Goal: Task Accomplishment & Management: Use online tool/utility

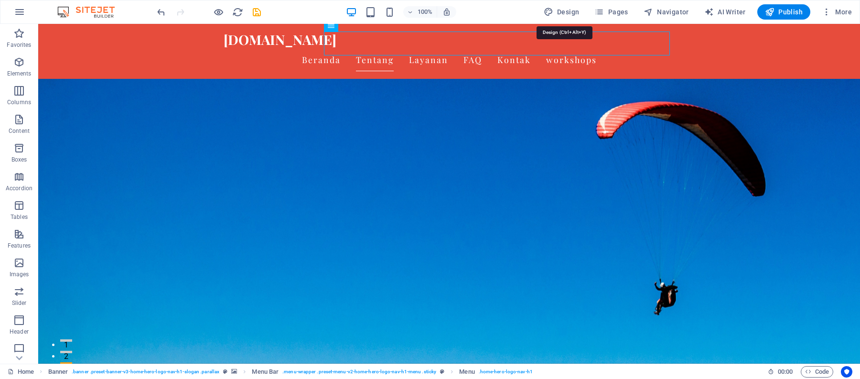
scroll to position [106, 0]
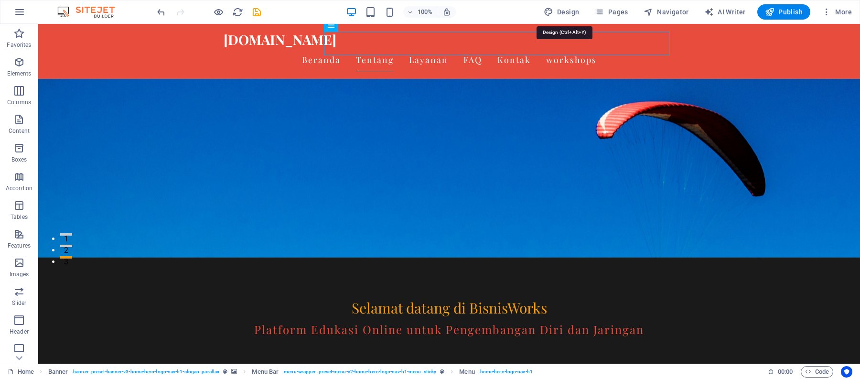
click at [570, 10] on span "Design" at bounding box center [561, 12] width 36 height 10
select select "px"
select select "200"
select select "px"
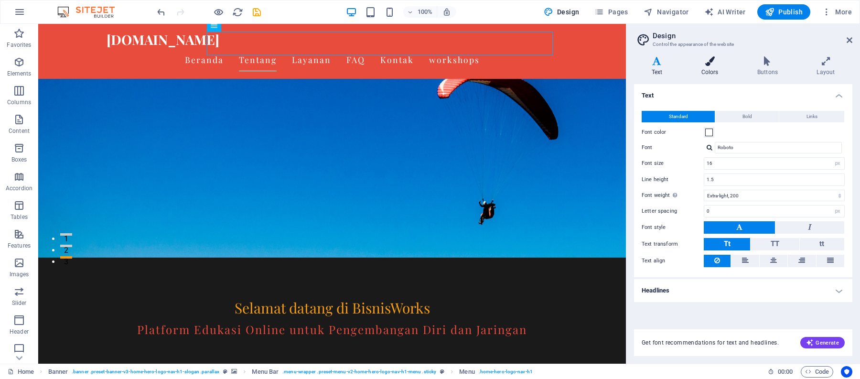
click at [701, 71] on h4 "Colors" at bounding box center [711, 66] width 56 height 20
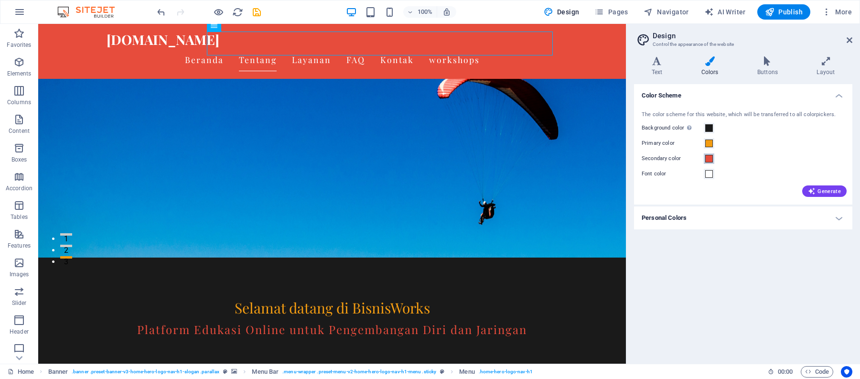
click at [709, 158] on span at bounding box center [709, 159] width 8 height 8
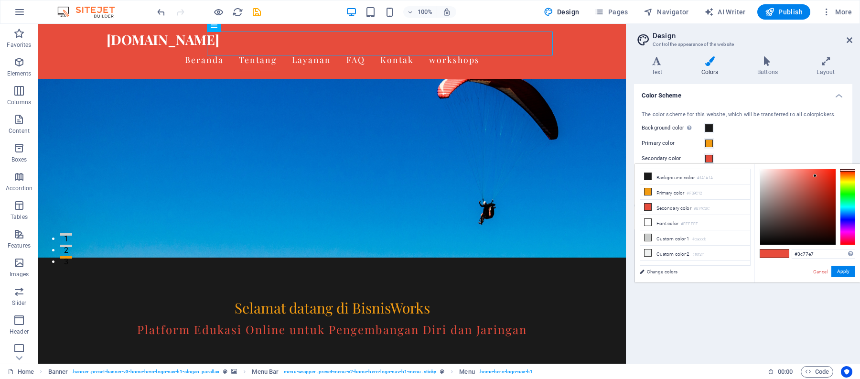
click at [843, 214] on div at bounding box center [846, 207] width 15 height 76
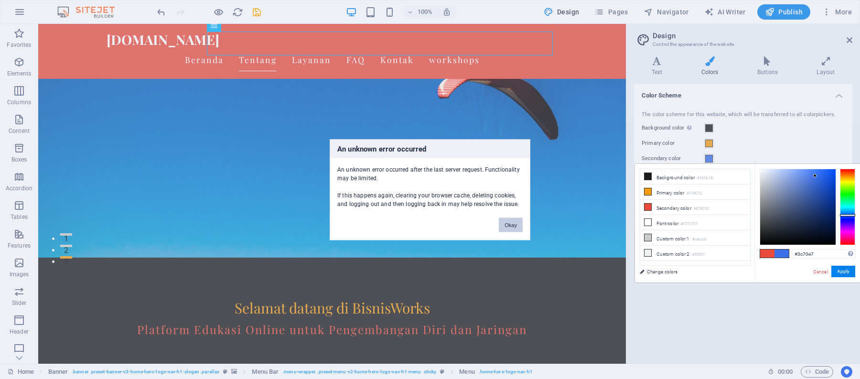
click at [844, 215] on div at bounding box center [846, 215] width 15 height 2
click at [511, 224] on button "Okay" at bounding box center [511, 224] width 24 height 14
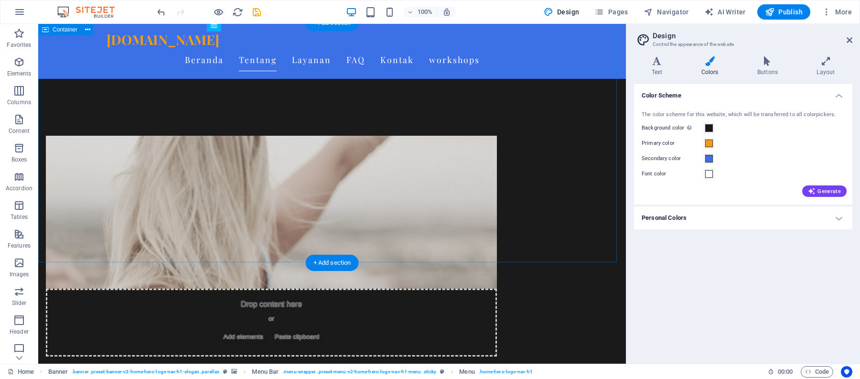
scroll to position [530, 0]
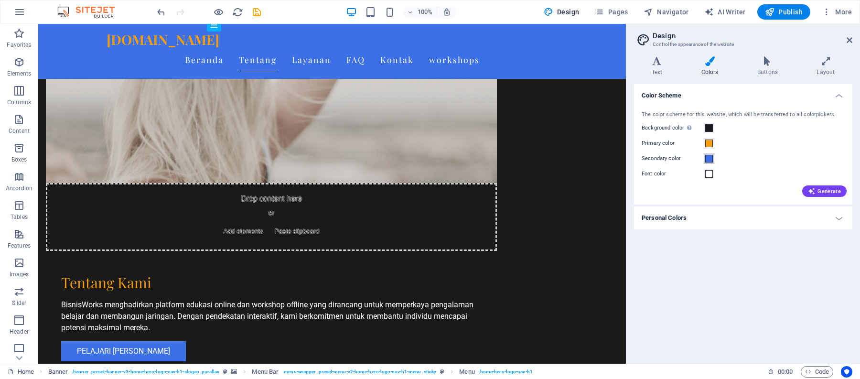
click at [710, 157] on span at bounding box center [709, 159] width 8 height 8
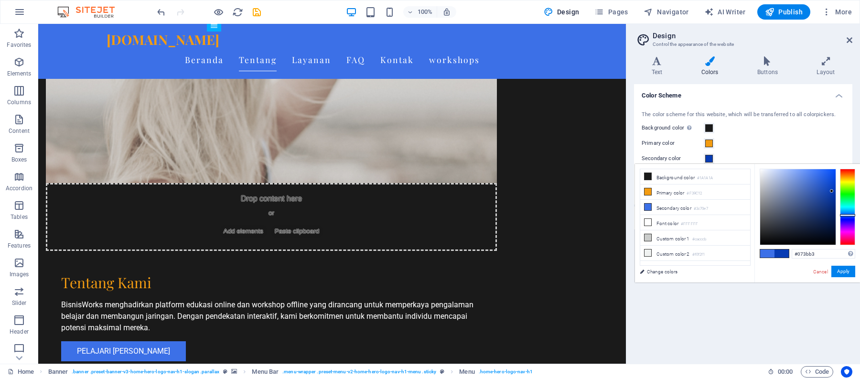
drag, startPoint x: 813, startPoint y: 174, endPoint x: 831, endPoint y: 191, distance: 25.0
click at [831, 191] on div at bounding box center [830, 190] width 3 height 3
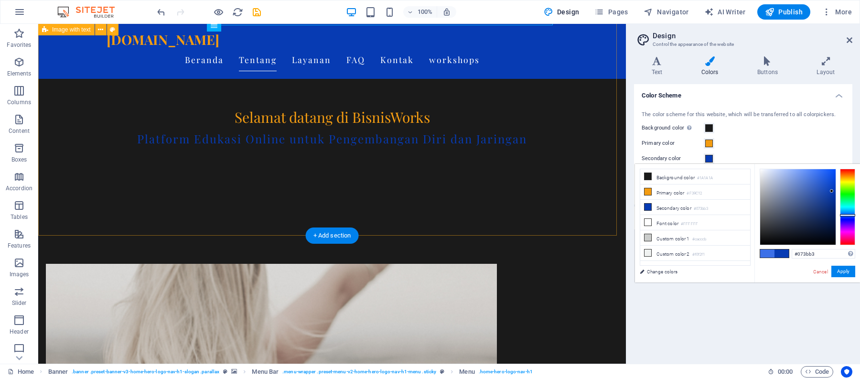
scroll to position [318, 0]
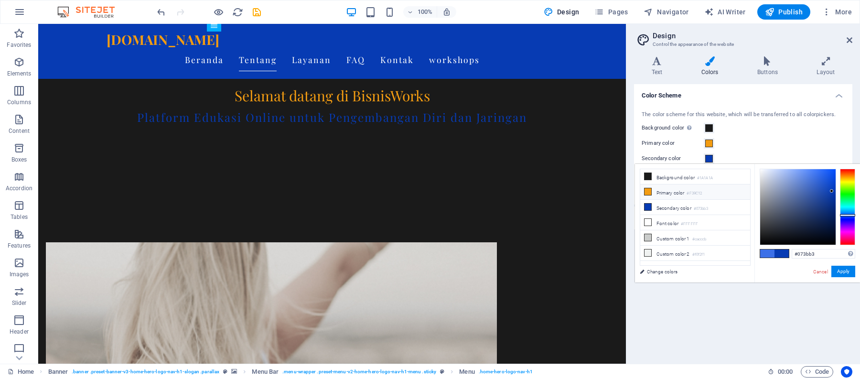
click at [648, 193] on icon at bounding box center [647, 191] width 7 height 7
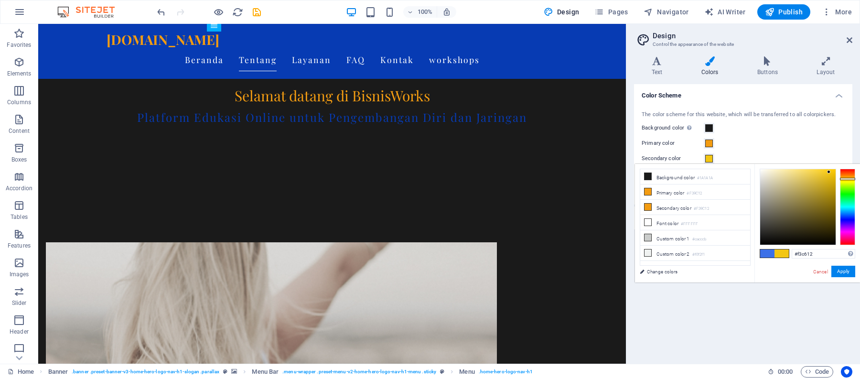
click at [845, 179] on div at bounding box center [846, 207] width 15 height 76
click at [846, 181] on div at bounding box center [846, 207] width 15 height 76
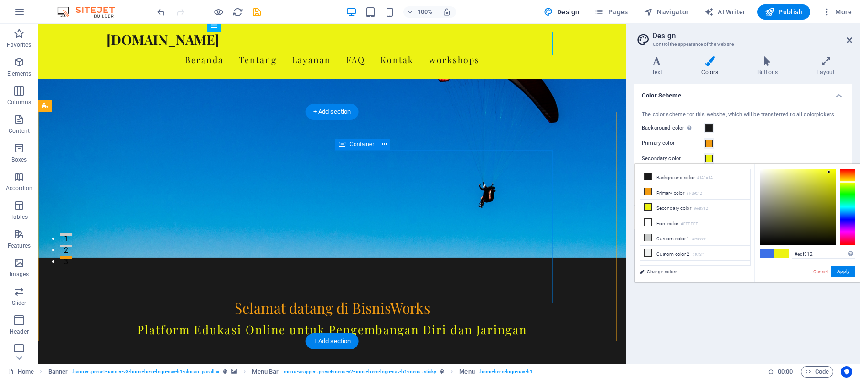
scroll to position [212, 0]
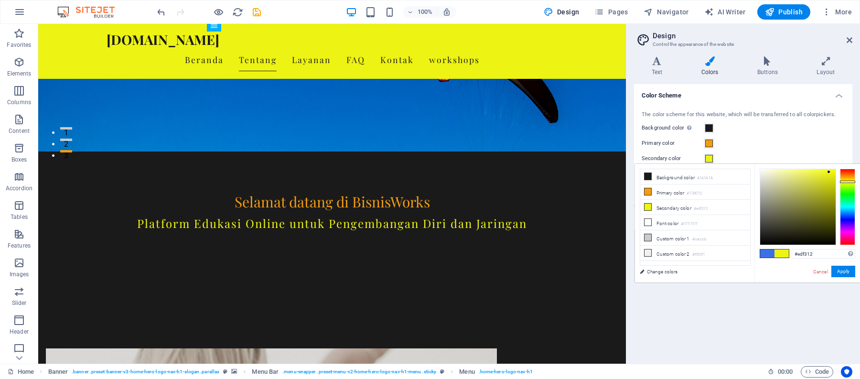
click at [766, 253] on span at bounding box center [767, 253] width 14 height 8
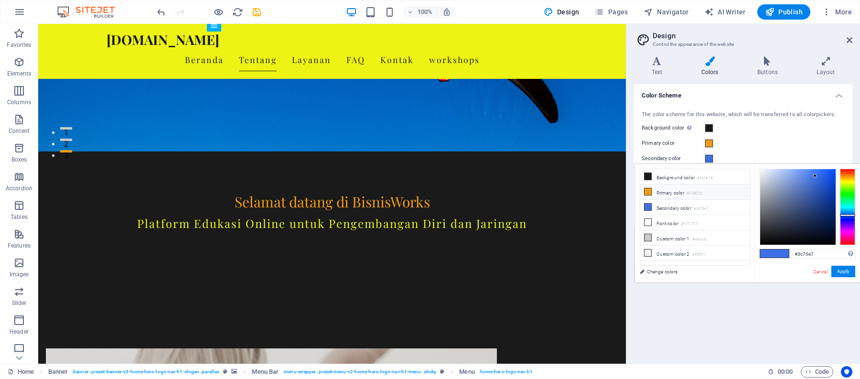
click at [648, 193] on icon at bounding box center [647, 191] width 7 height 7
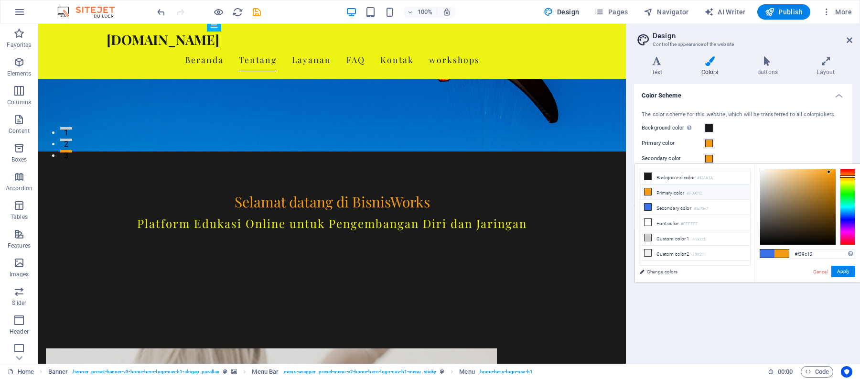
click at [666, 191] on li "Primary color #F39C12" at bounding box center [695, 191] width 110 height 15
click at [646, 191] on icon at bounding box center [647, 191] width 7 height 7
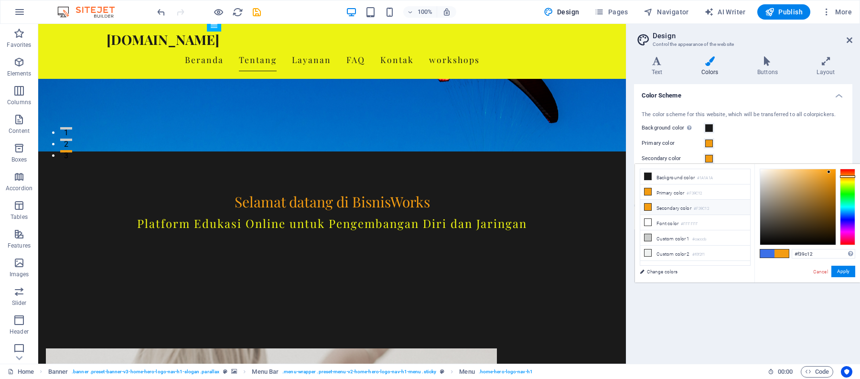
click at [647, 209] on icon at bounding box center [647, 206] width 7 height 7
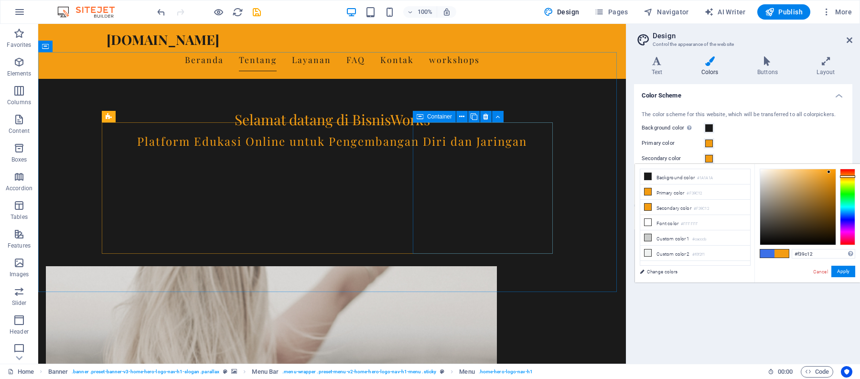
scroll to position [425, 0]
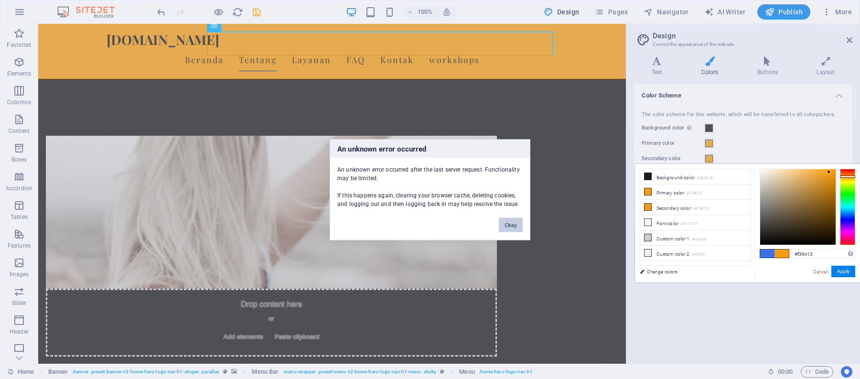
drag, startPoint x: 503, startPoint y: 226, endPoint x: 478, endPoint y: 157, distance: 73.7
click at [503, 226] on button "Okay" at bounding box center [511, 224] width 24 height 14
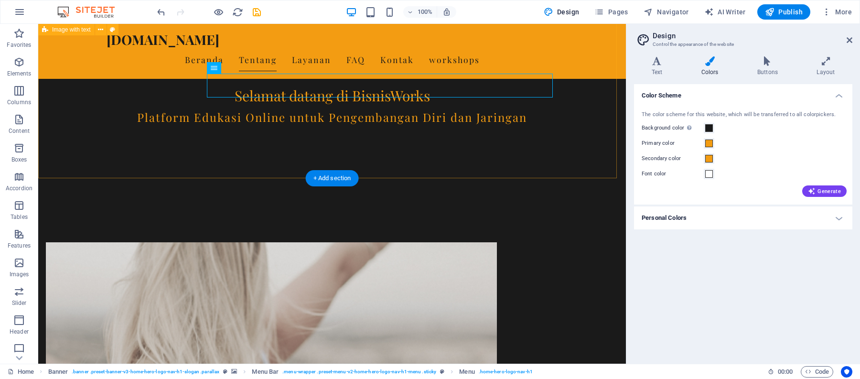
scroll to position [0, 0]
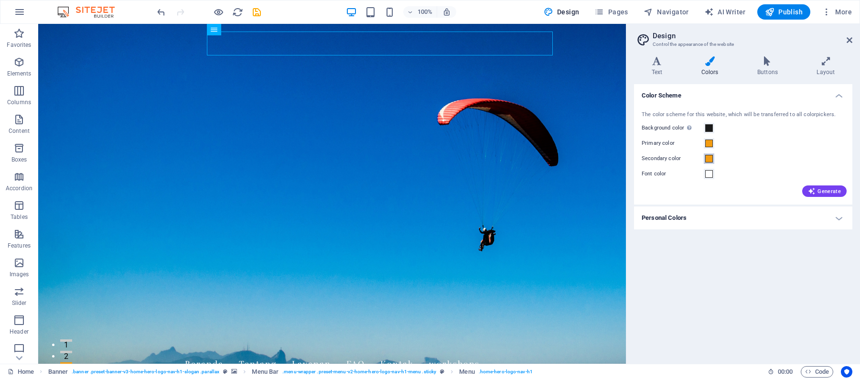
click at [711, 159] on span at bounding box center [709, 159] width 8 height 8
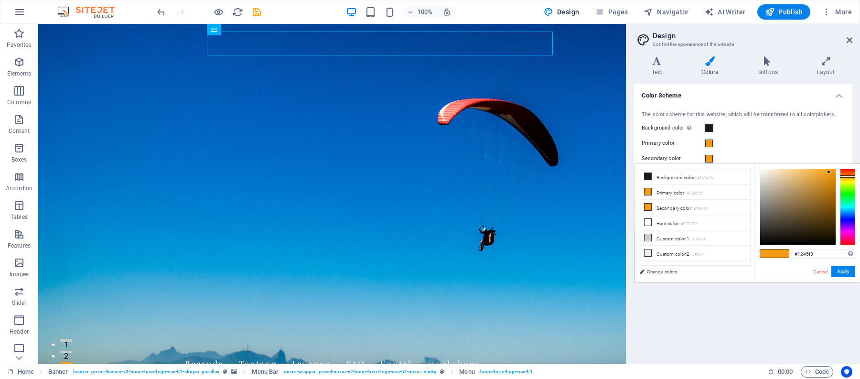
click at [849, 216] on div at bounding box center [846, 207] width 15 height 76
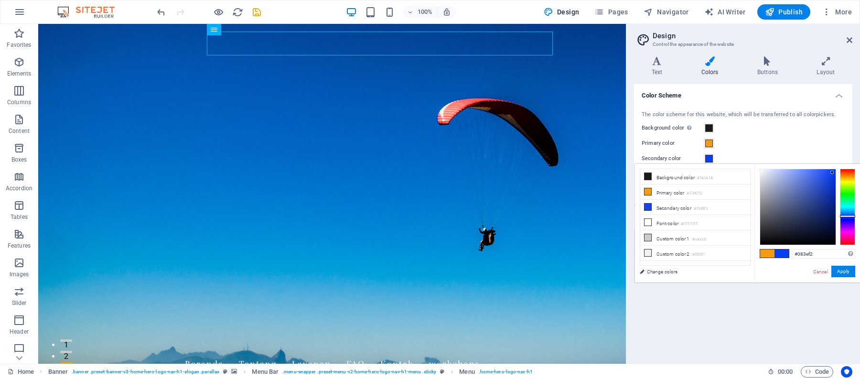
click at [832, 172] on div at bounding box center [797, 206] width 75 height 75
click at [728, 192] on li "Primary color #F39C12" at bounding box center [695, 191] width 110 height 15
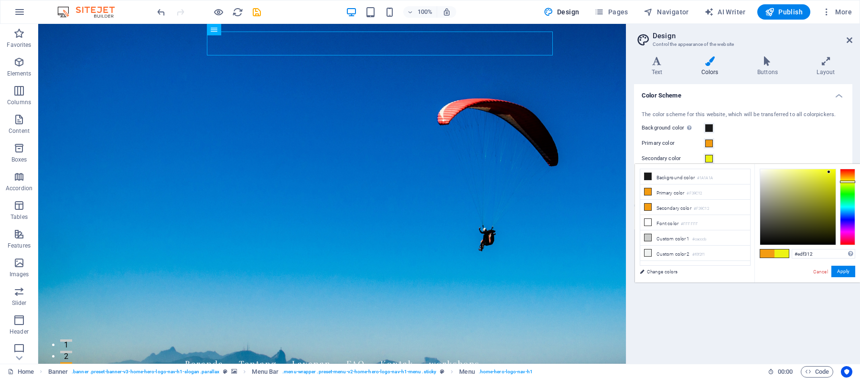
click at [853, 181] on div at bounding box center [846, 182] width 15 height 2
click at [847, 215] on div at bounding box center [846, 207] width 15 height 76
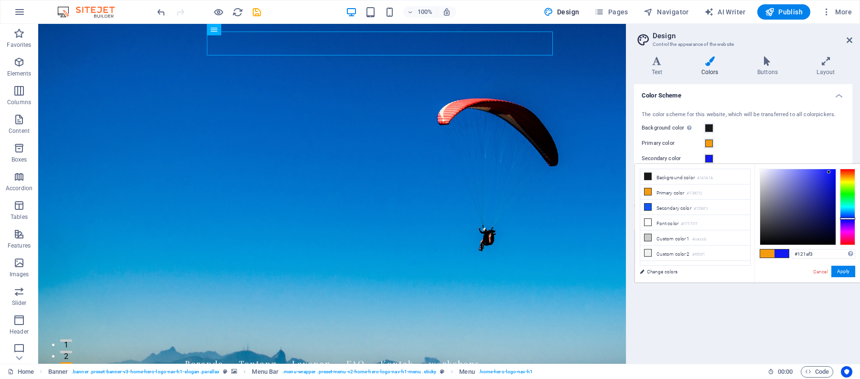
click at [848, 218] on div at bounding box center [846, 218] width 15 height 2
click at [848, 220] on div at bounding box center [846, 220] width 15 height 2
type input "#1808d2"
drag, startPoint x: 829, startPoint y: 170, endPoint x: 831, endPoint y: 182, distance: 11.6
click at [831, 182] on div at bounding box center [830, 181] width 3 height 3
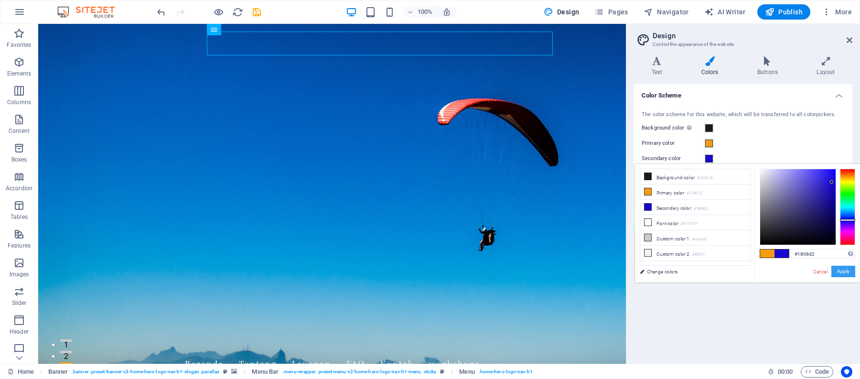
click at [839, 272] on button "Apply" at bounding box center [843, 270] width 24 height 11
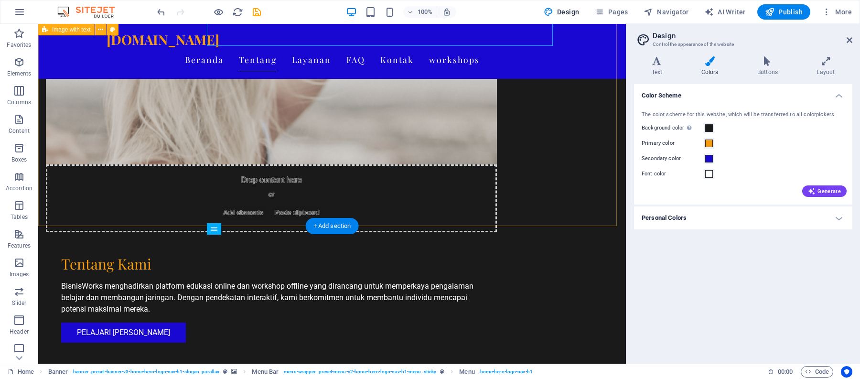
scroll to position [212, 0]
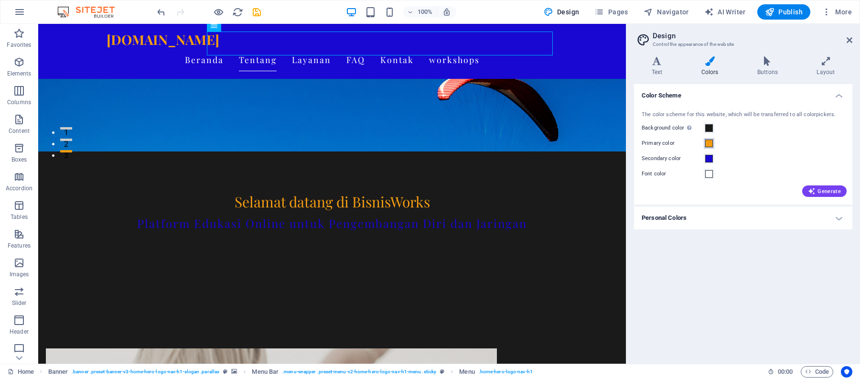
click at [708, 145] on span at bounding box center [709, 143] width 8 height 8
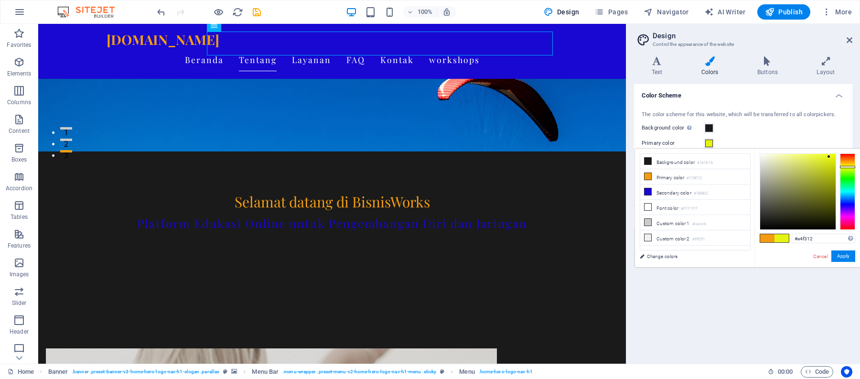
click at [850, 167] on div at bounding box center [846, 191] width 15 height 76
click at [832, 159] on div at bounding box center [831, 158] width 3 height 3
click at [837, 255] on button "Apply" at bounding box center [843, 255] width 24 height 11
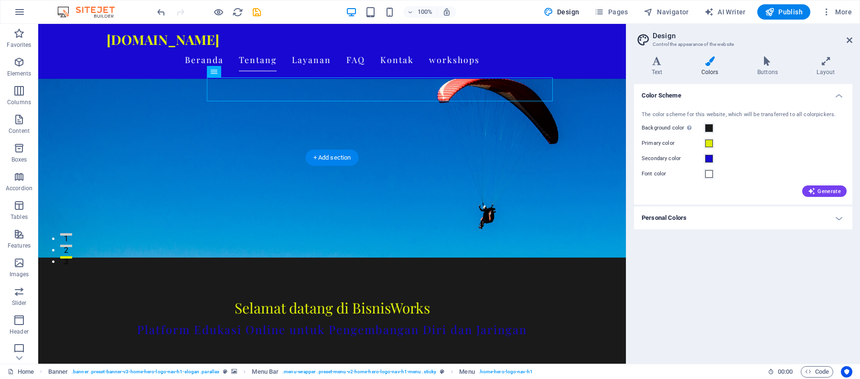
scroll to position [0, 0]
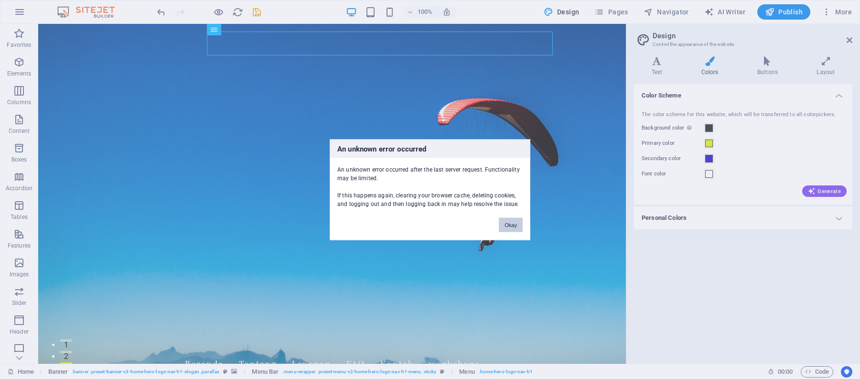
click at [510, 223] on button "Okay" at bounding box center [511, 224] width 24 height 14
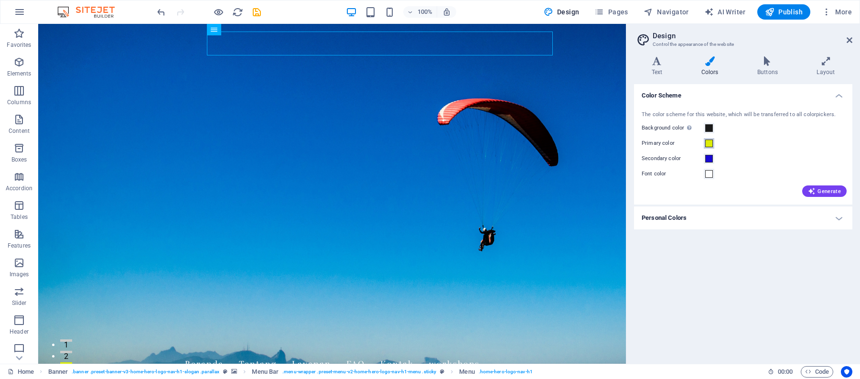
click at [709, 142] on span at bounding box center [709, 143] width 8 height 8
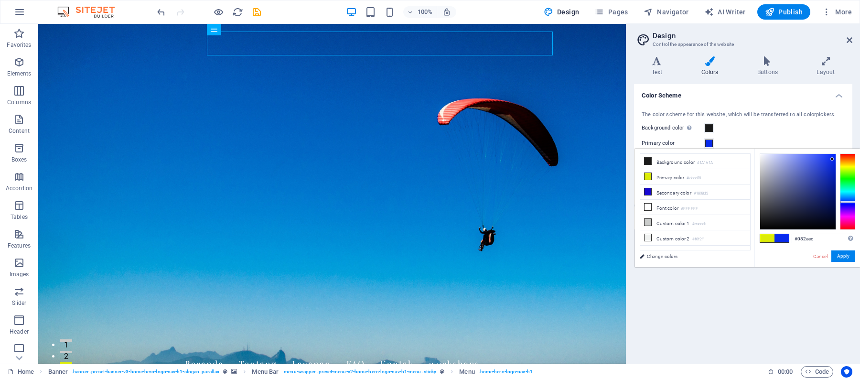
click at [847, 202] on div at bounding box center [846, 191] width 15 height 76
type input "#031db3"
drag, startPoint x: 830, startPoint y: 162, endPoint x: 833, endPoint y: 176, distance: 13.8
click at [833, 176] on div at bounding box center [832, 175] width 3 height 3
click at [847, 253] on button "Apply" at bounding box center [843, 255] width 24 height 11
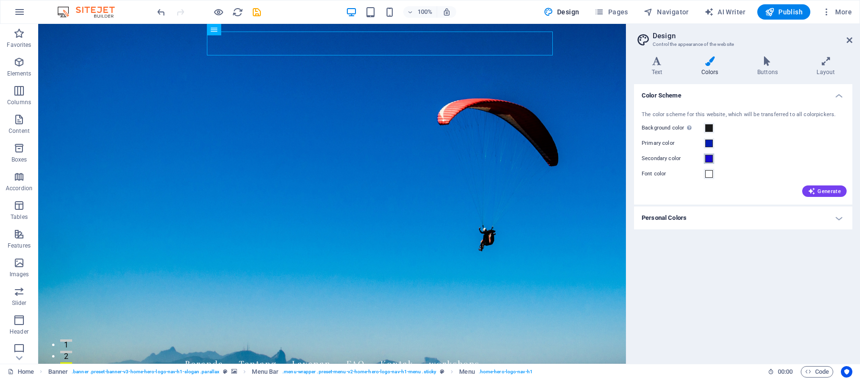
click at [710, 159] on span at bounding box center [709, 159] width 8 height 8
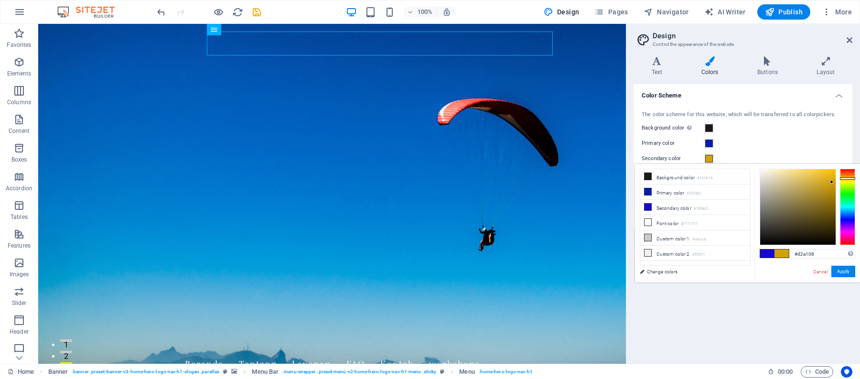
click at [845, 178] on div at bounding box center [846, 207] width 15 height 76
type input "#d3a40e"
click at [829, 181] on div at bounding box center [797, 206] width 75 height 75
click at [843, 269] on button "Apply" at bounding box center [843, 270] width 24 height 11
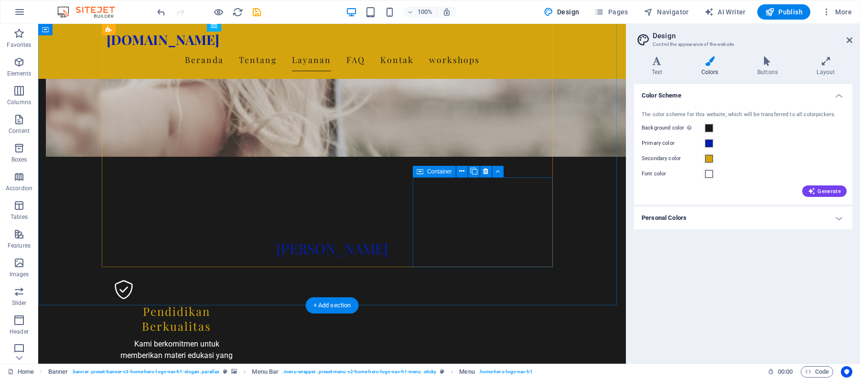
scroll to position [849, 0]
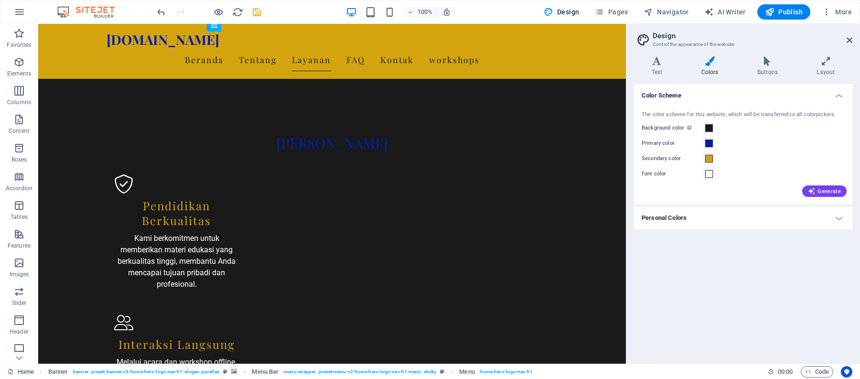
click at [707, 221] on h4 "Personal Colors" at bounding box center [743, 217] width 218 height 23
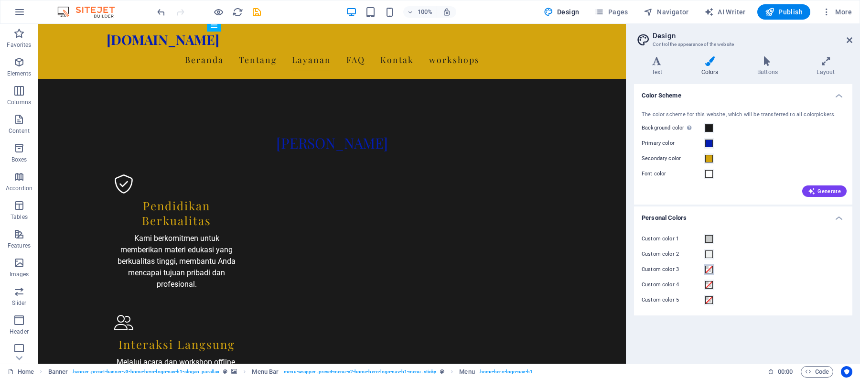
click at [707, 270] on span at bounding box center [709, 269] width 8 height 8
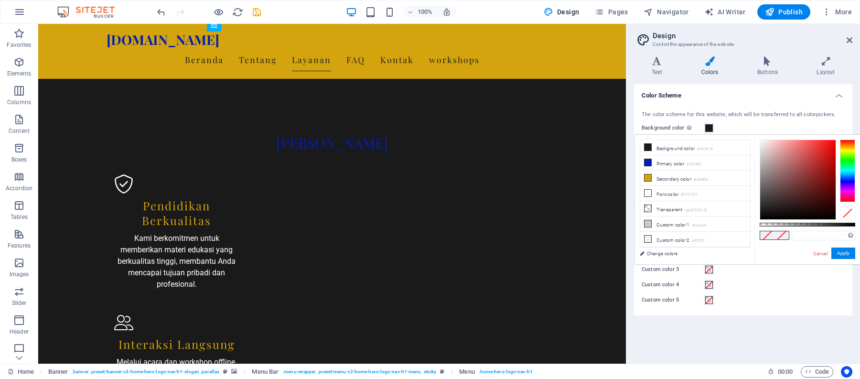
click at [707, 270] on span at bounding box center [709, 269] width 8 height 8
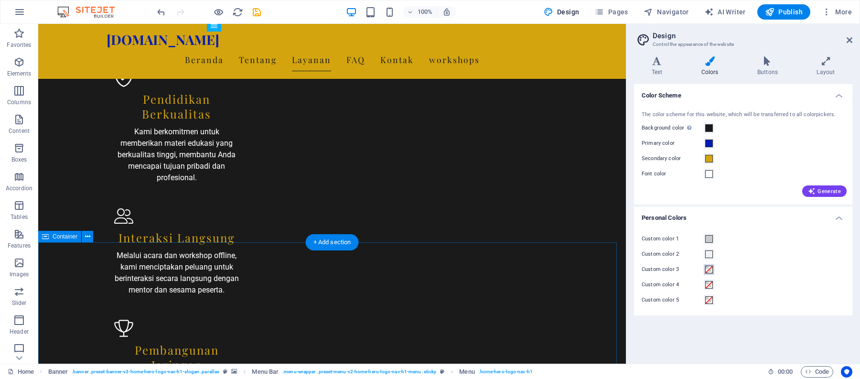
scroll to position [1061, 0]
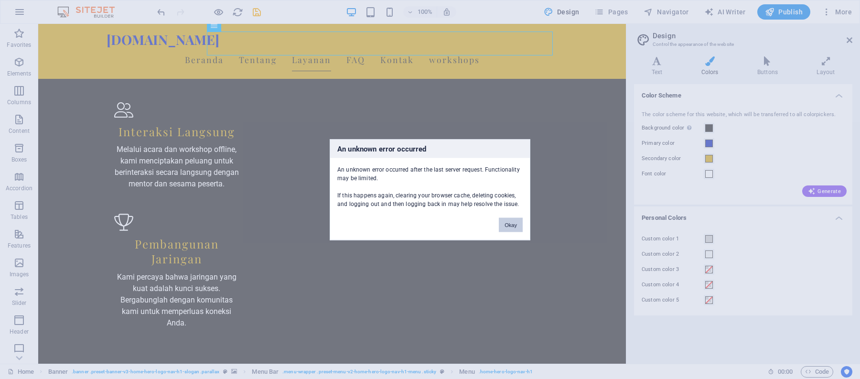
click at [507, 222] on button "Okay" at bounding box center [511, 224] width 24 height 14
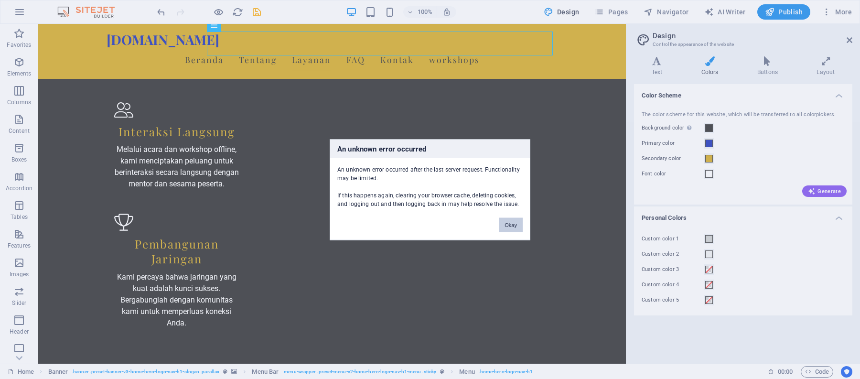
click at [507, 227] on button "Okay" at bounding box center [511, 224] width 24 height 14
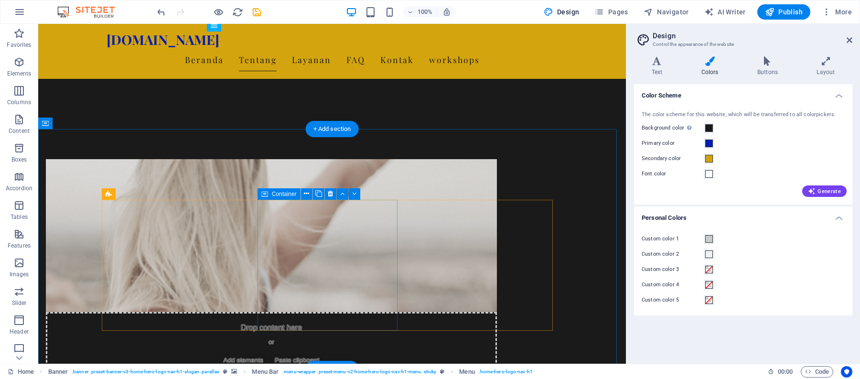
scroll to position [425, 0]
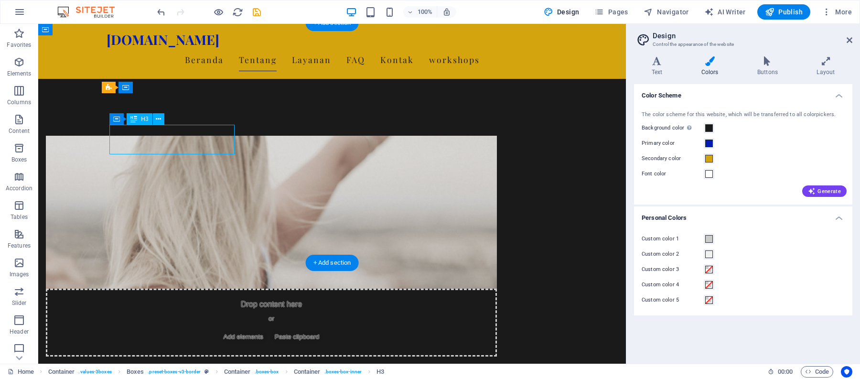
drag, startPoint x: 138, startPoint y: 130, endPoint x: 159, endPoint y: 153, distance: 31.4
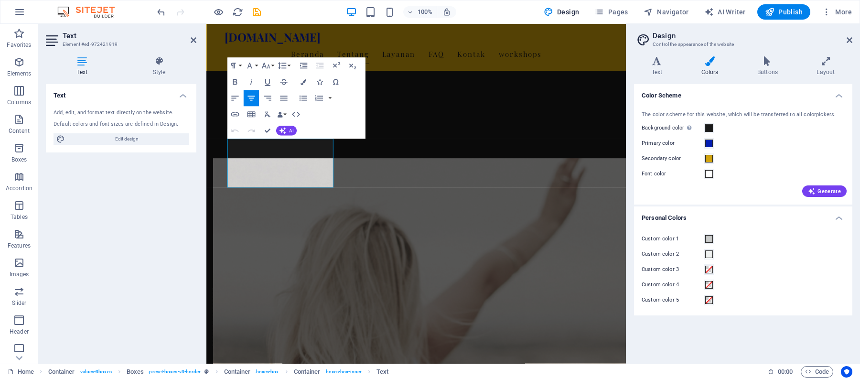
scroll to position [430, 0]
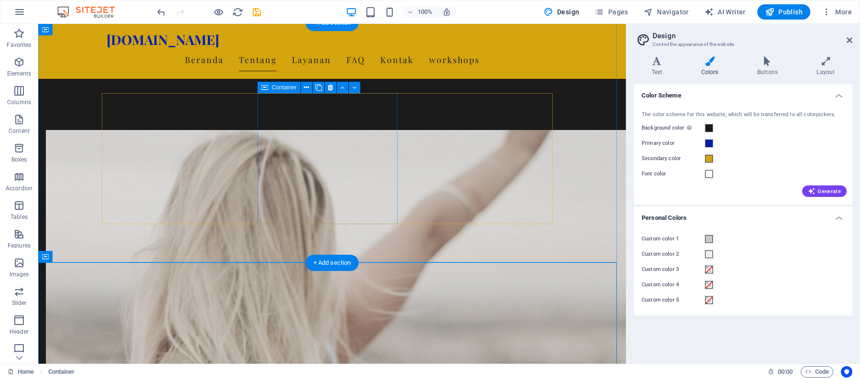
scroll to position [425, 0]
